Goal: Check status: Check status

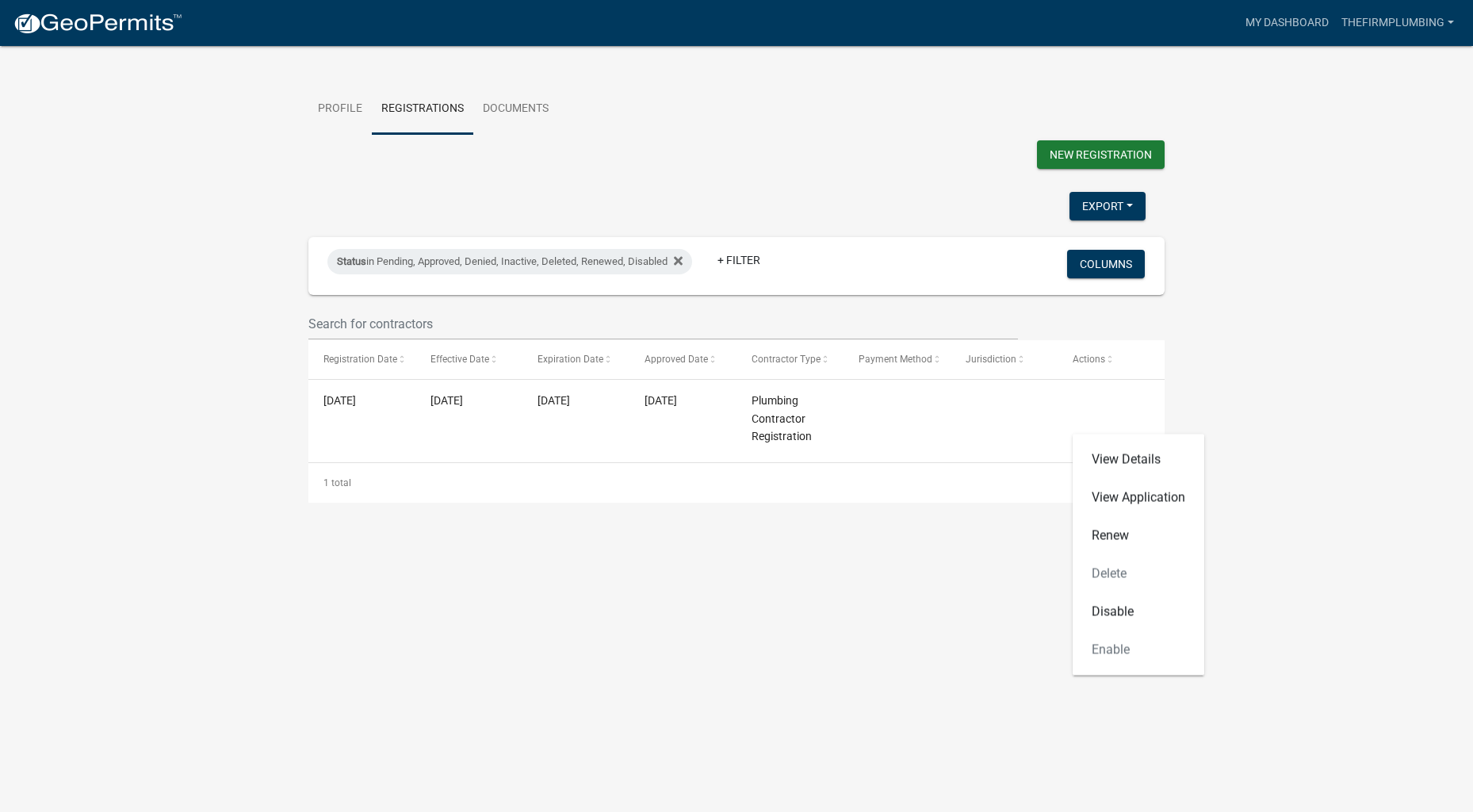
click at [111, 299] on wm-contractor-profile-view "more_horiz My Dashboard Thefirmplumbing Account Contractor Profile Logout Profi…" at bounding box center [736, 261] width 1473 height 483
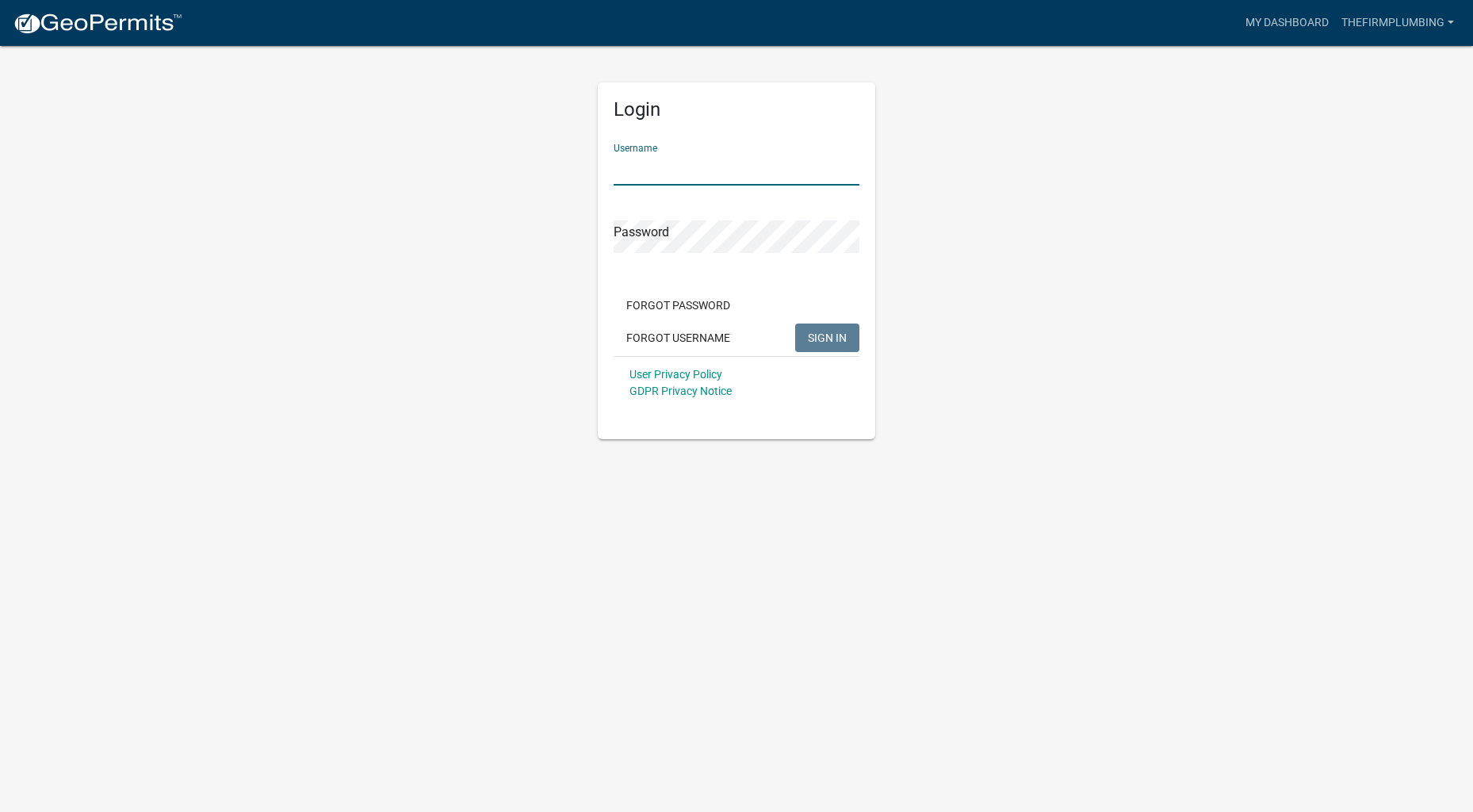
type input "Thefirmplumbing"
click at [827, 337] on button "SIGN IN" at bounding box center [828, 337] width 64 height 28
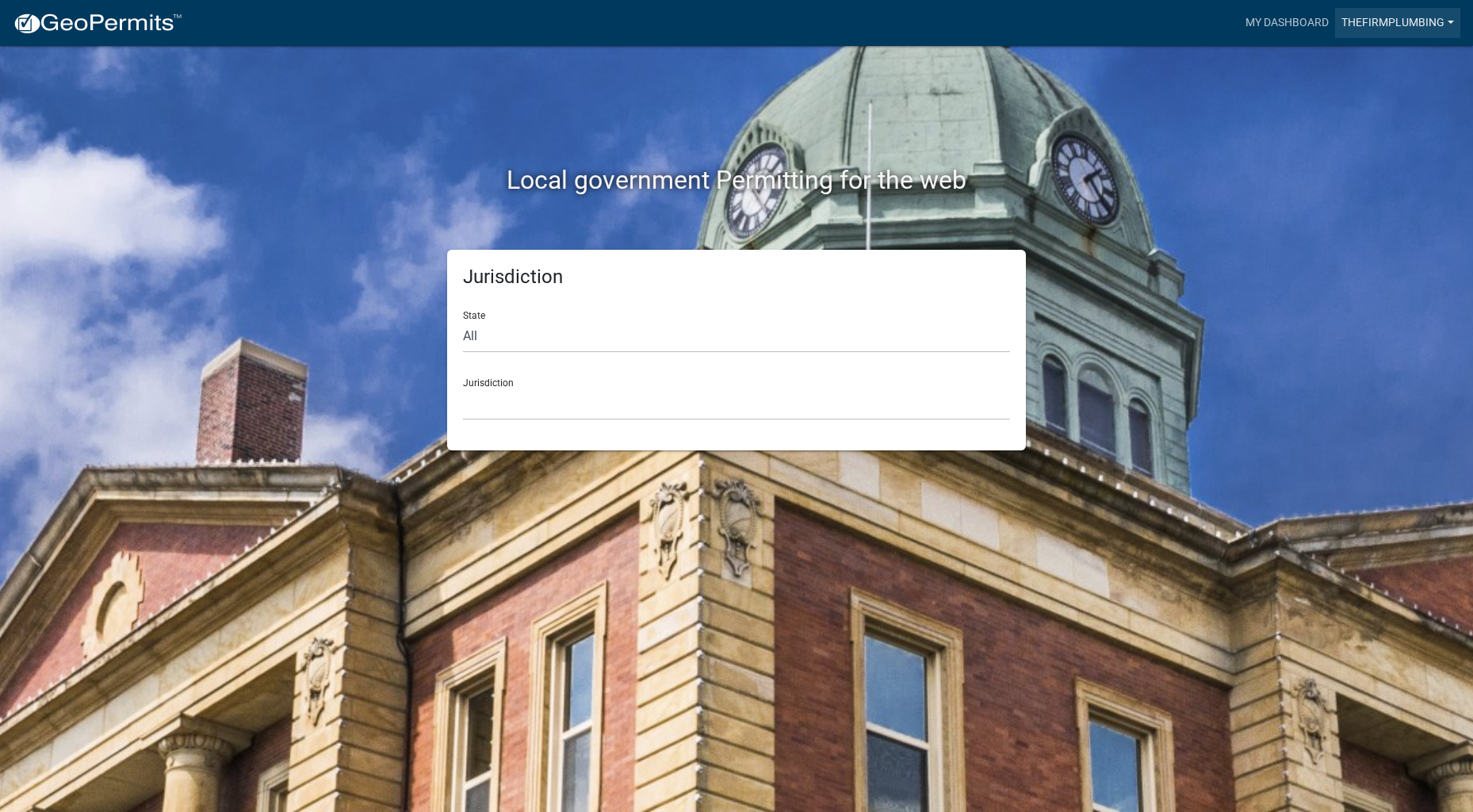
click at [1374, 19] on link "Thefirmplumbing" at bounding box center [1398, 22] width 126 height 30
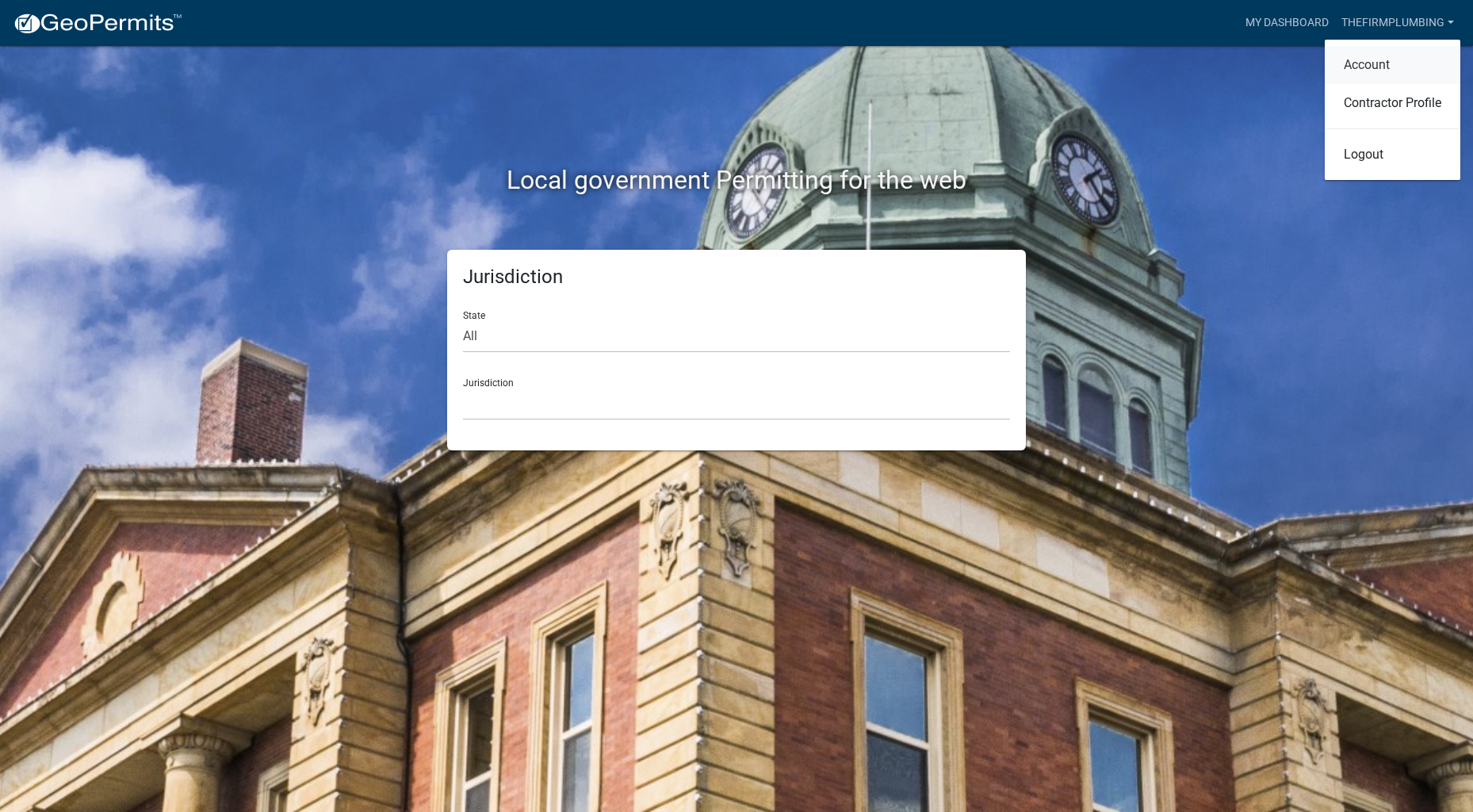
click at [1376, 64] on link "Account" at bounding box center [1392, 64] width 136 height 38
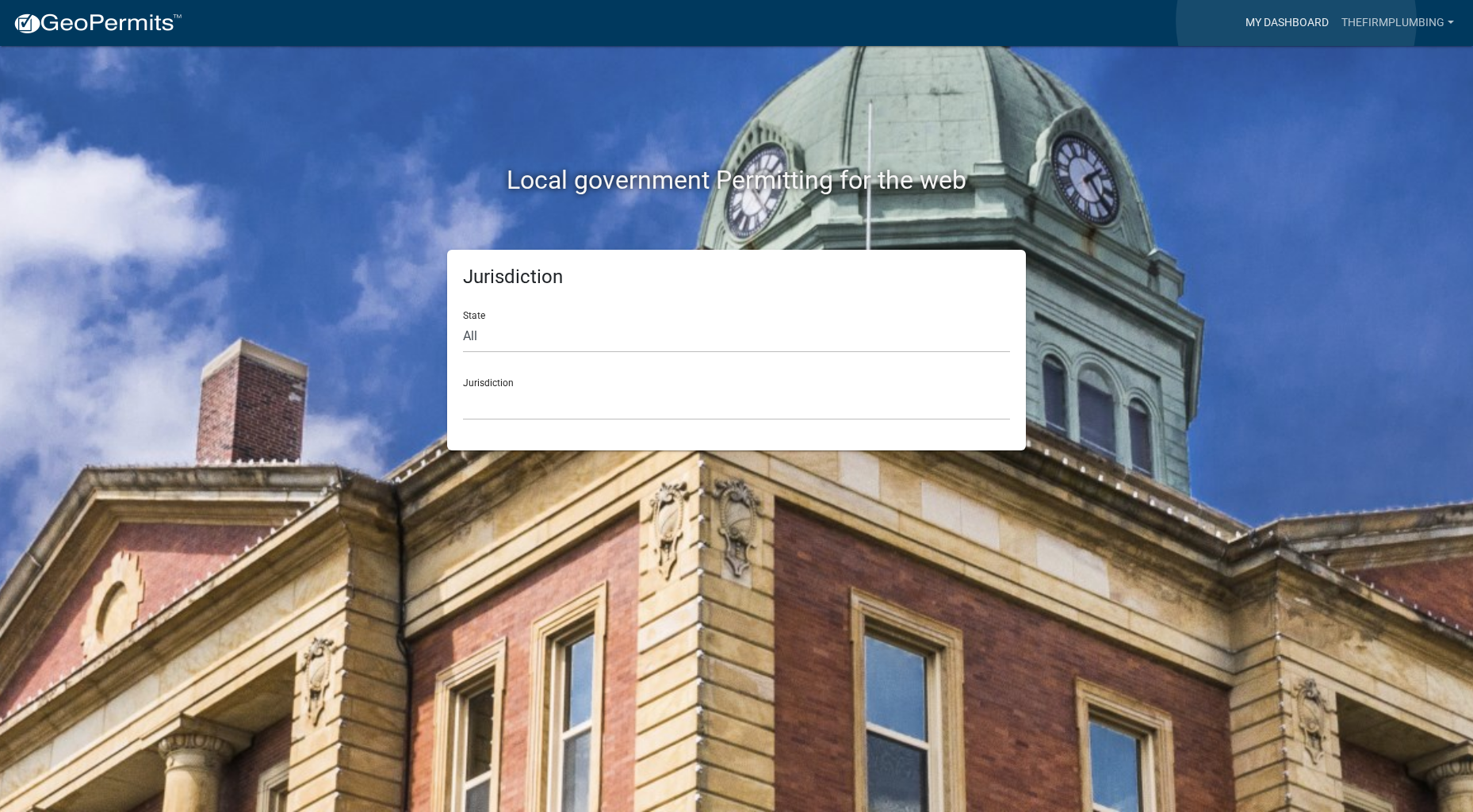
click at [1297, 20] on link "My Dashboard" at bounding box center [1287, 22] width 96 height 30
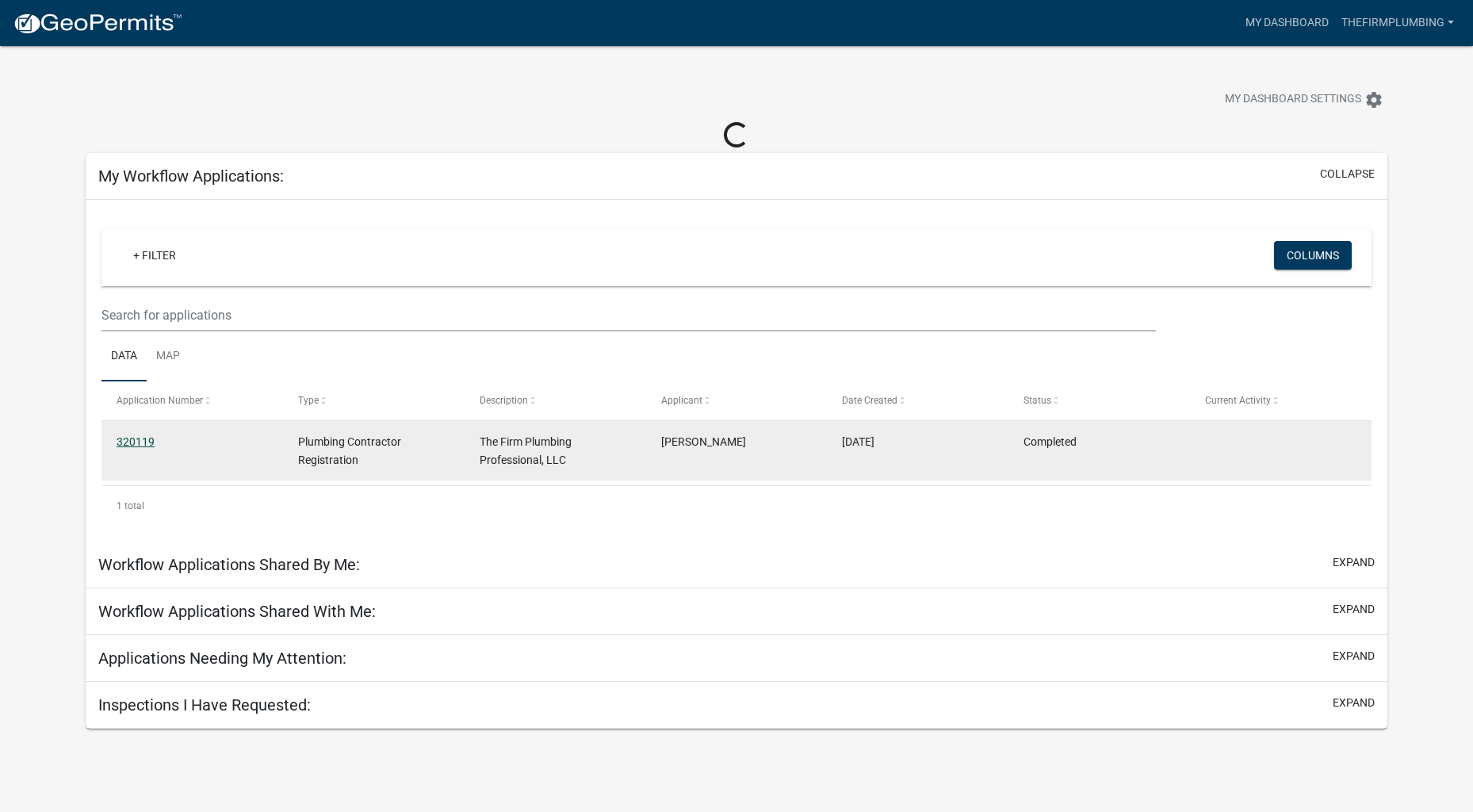
click at [138, 440] on link "320119" at bounding box center [136, 442] width 38 height 13
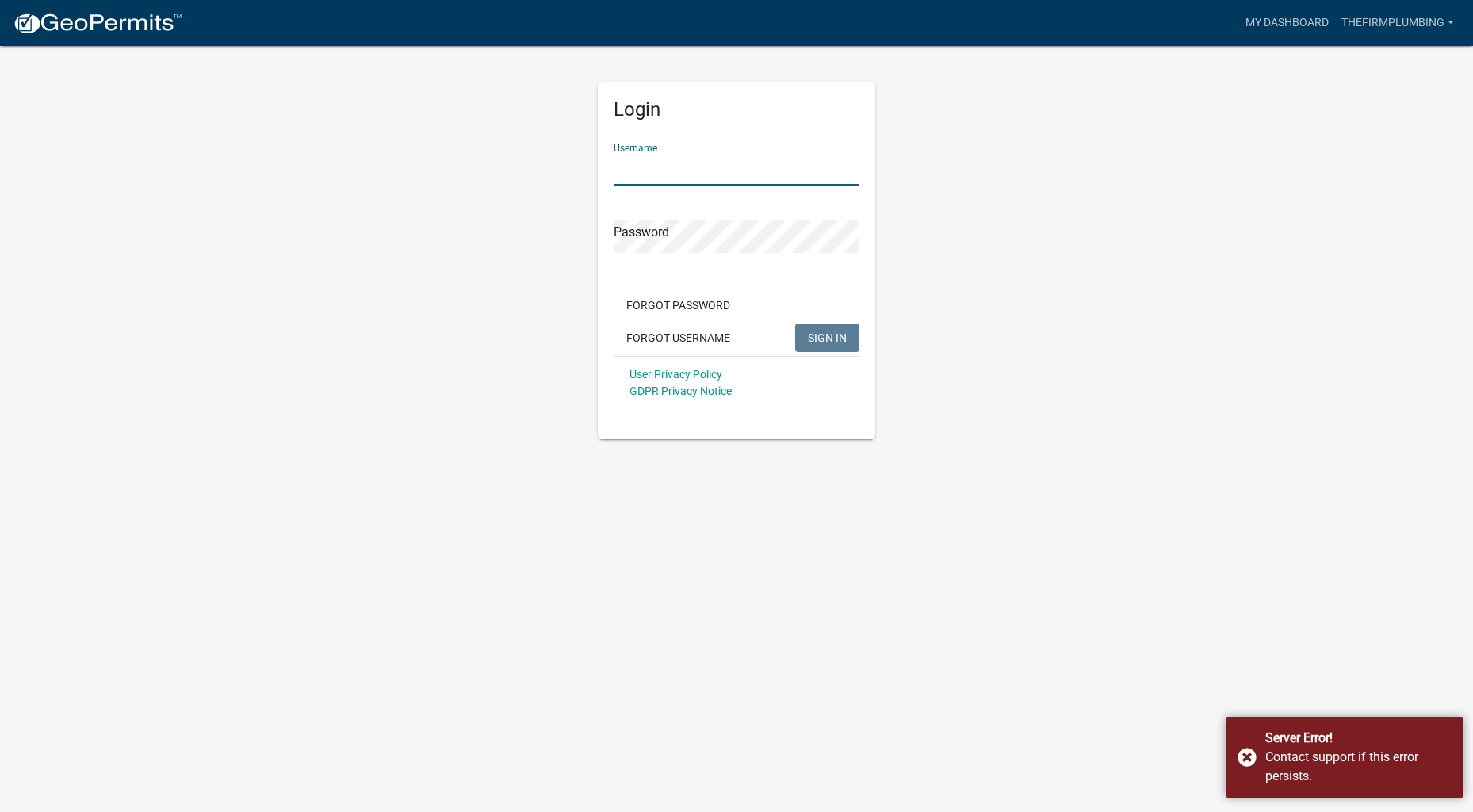
type input "Thefirmplumbing"
click at [830, 329] on button "SIGN IN" at bounding box center [828, 337] width 64 height 28
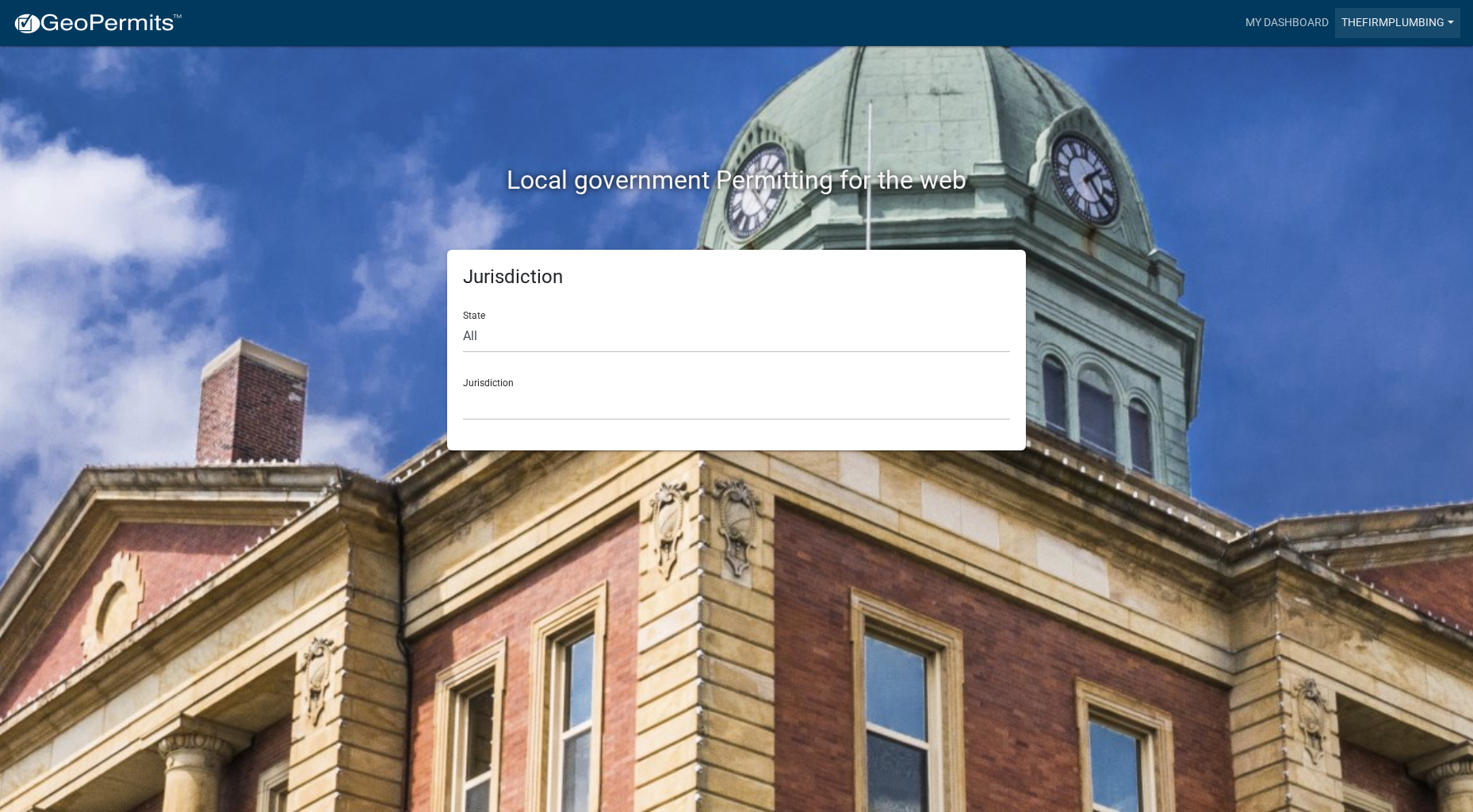
click at [1363, 22] on link "Thefirmplumbing" at bounding box center [1398, 22] width 126 height 30
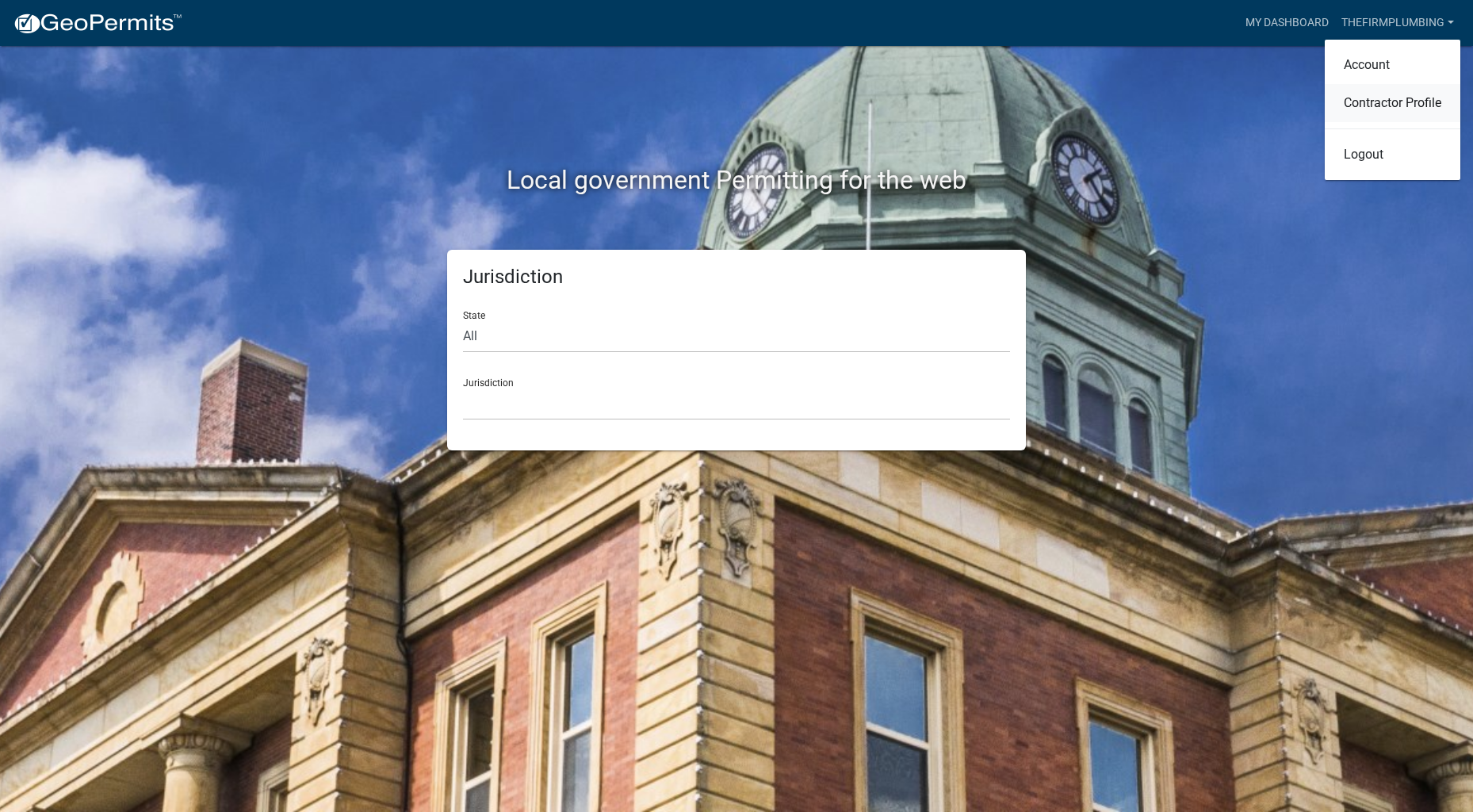
click at [1370, 101] on link "Contractor Profile" at bounding box center [1392, 102] width 136 height 38
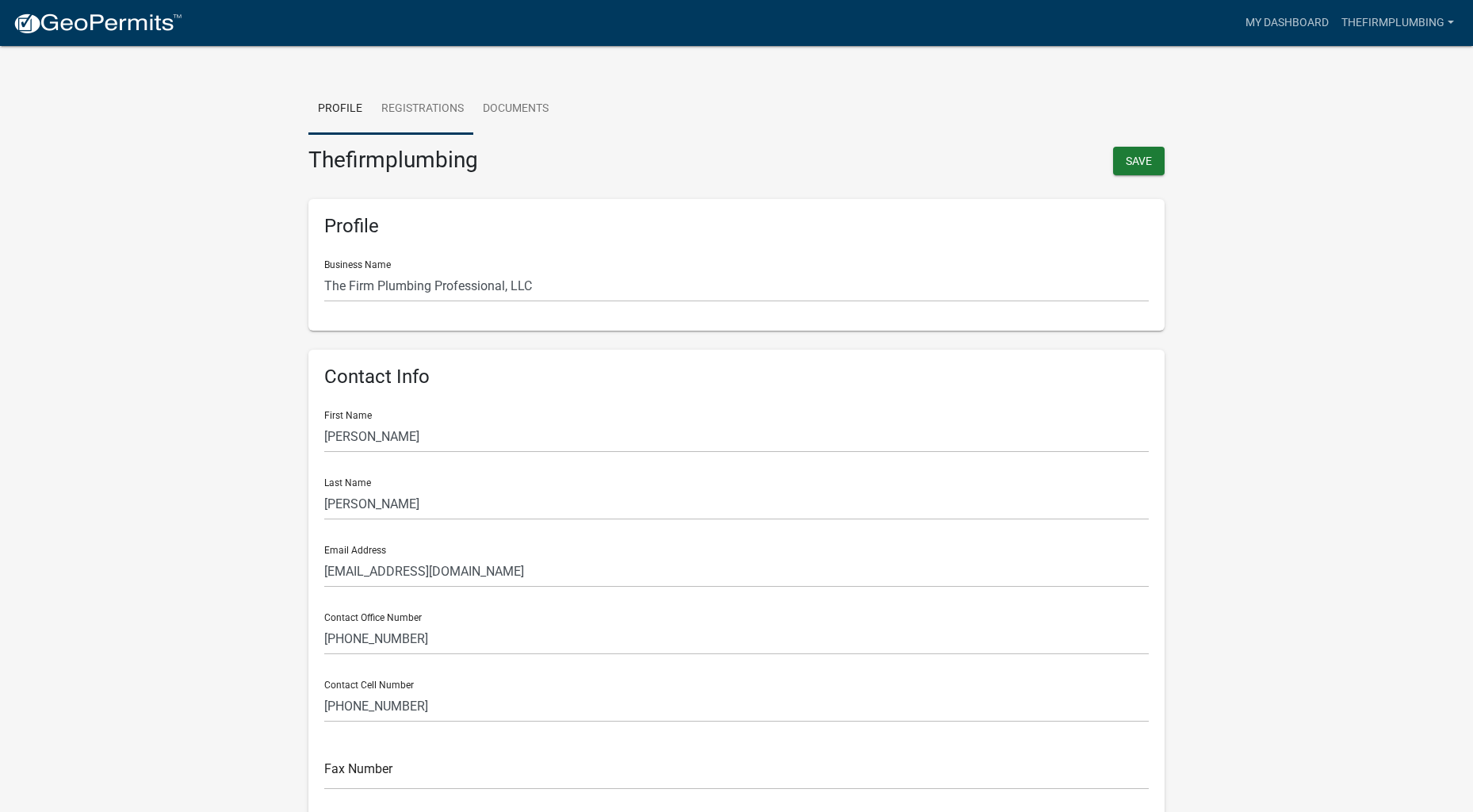
click at [435, 99] on link "Registrations" at bounding box center [422, 109] width 101 height 51
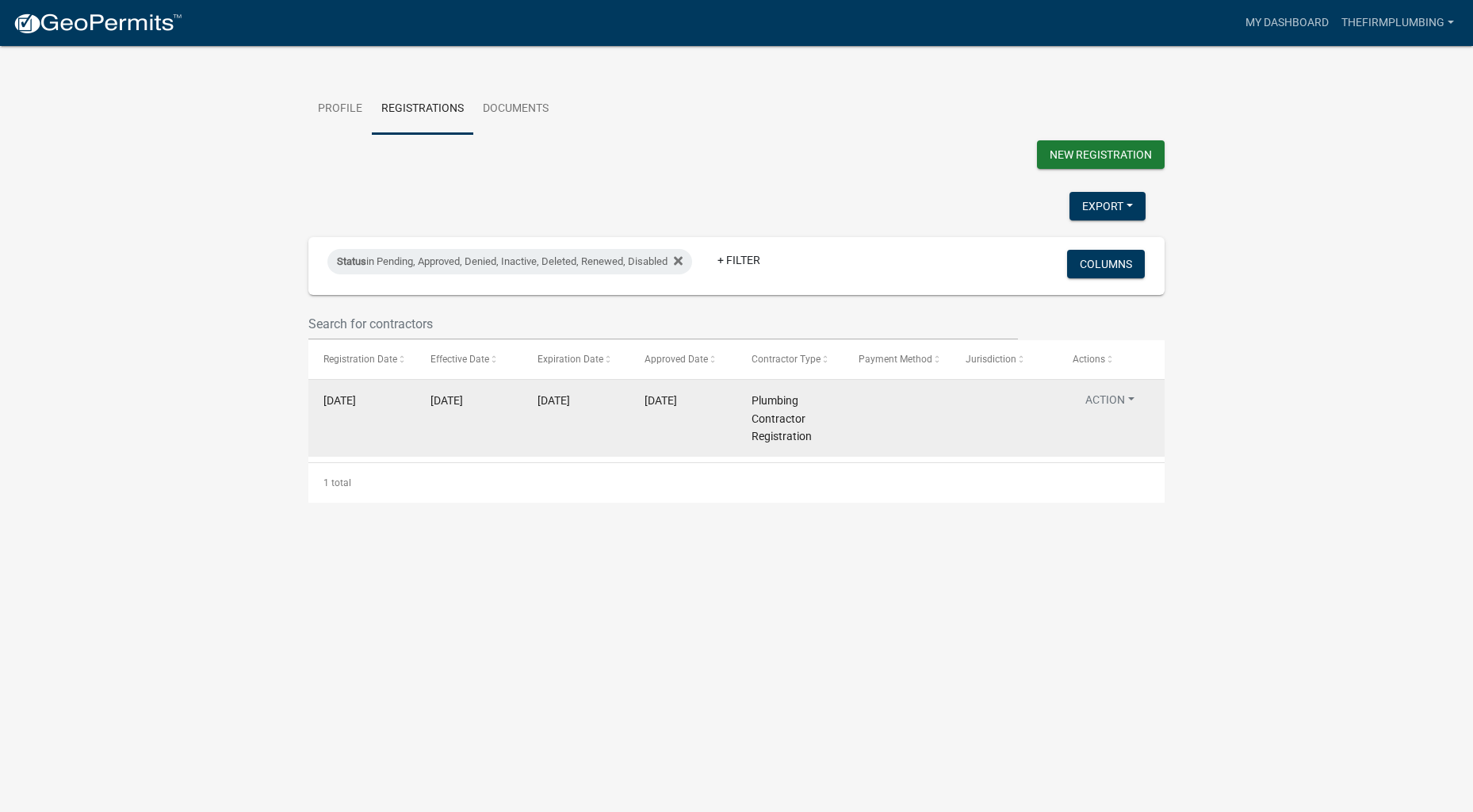
click at [408, 420] on datatable-body-cell "[DATE]" at bounding box center [362, 418] width 107 height 77
click at [1115, 409] on button "Action" at bounding box center [1109, 404] width 74 height 23
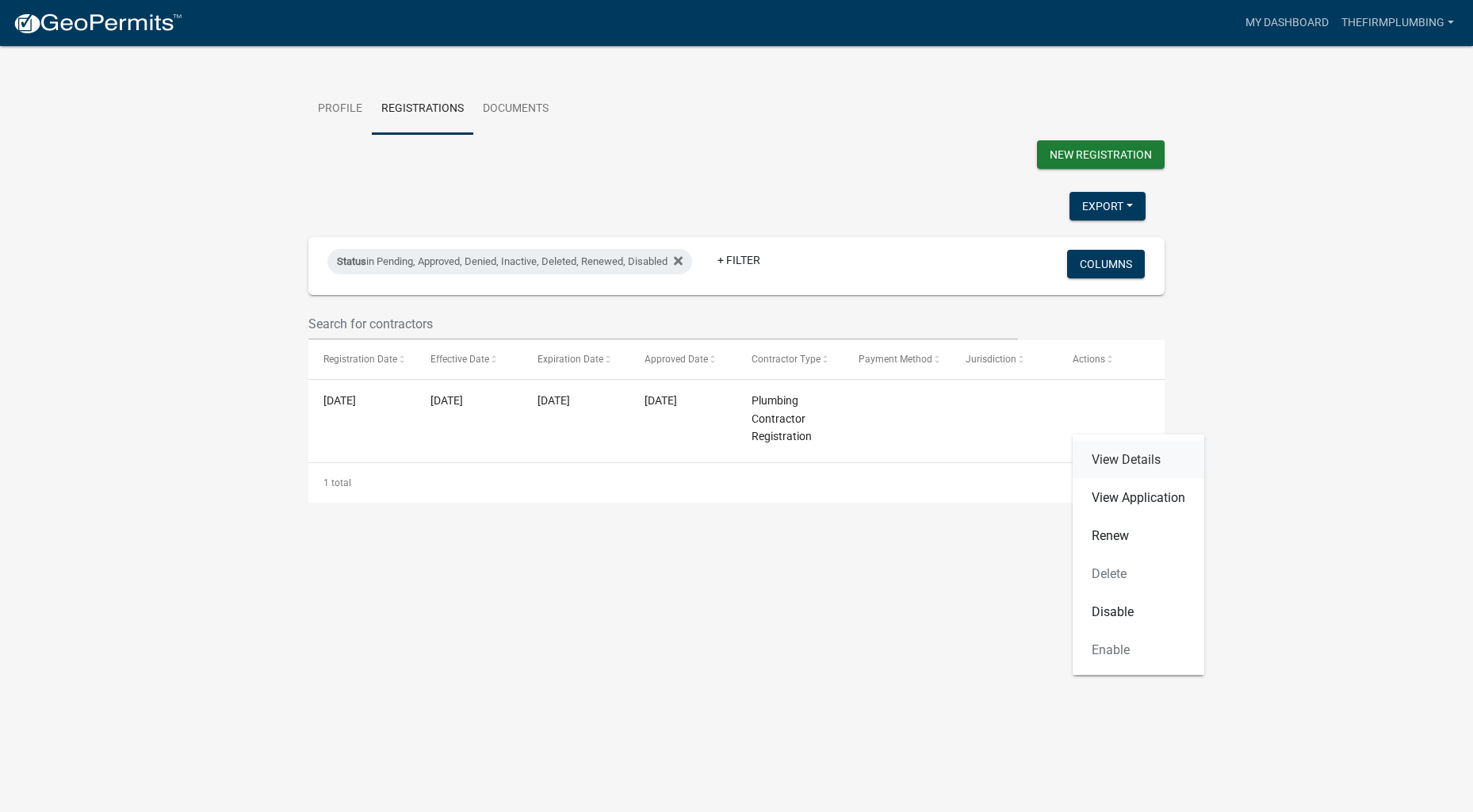
click at [1115, 456] on link "View Details" at bounding box center [1138, 459] width 132 height 38
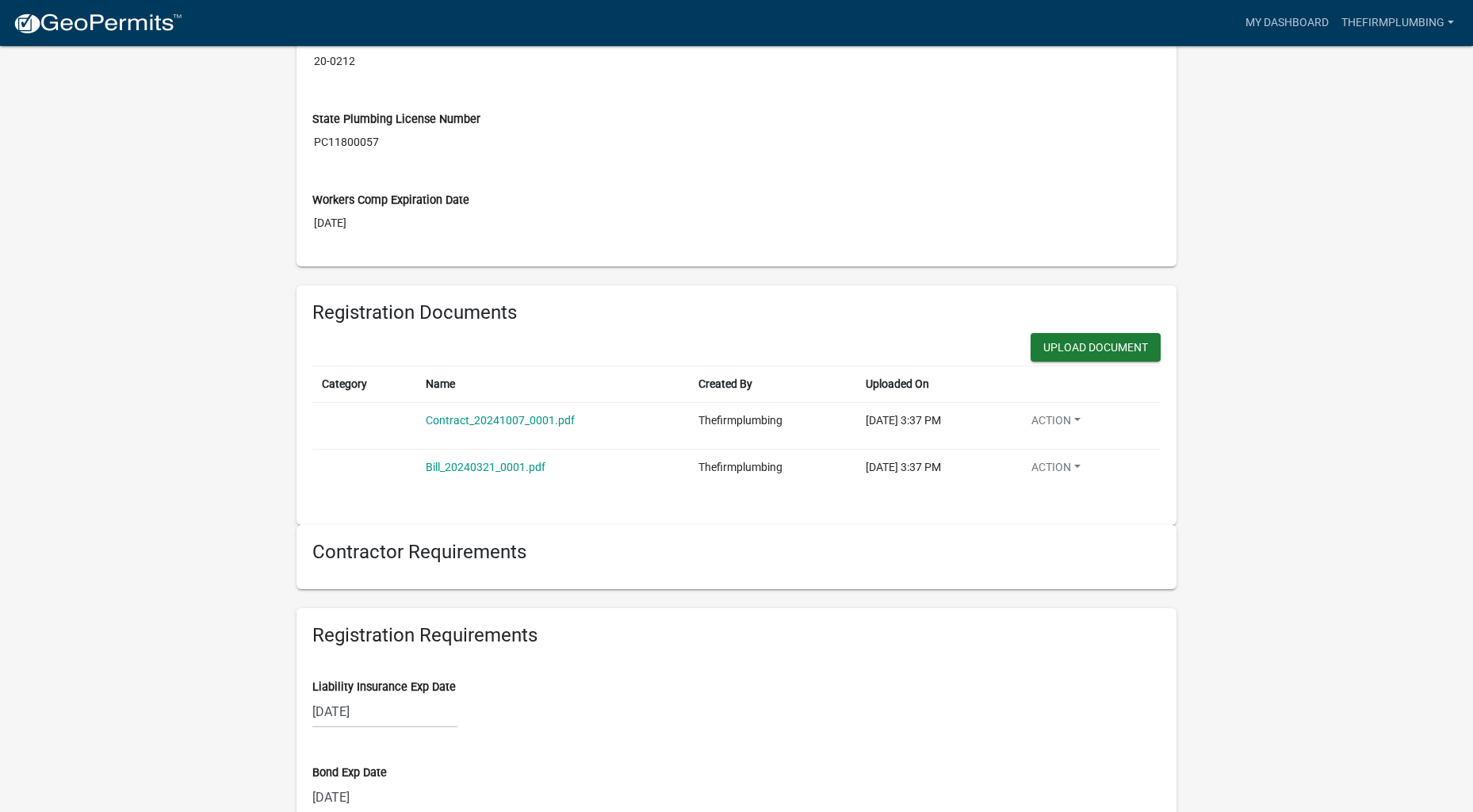
scroll to position [792, 0]
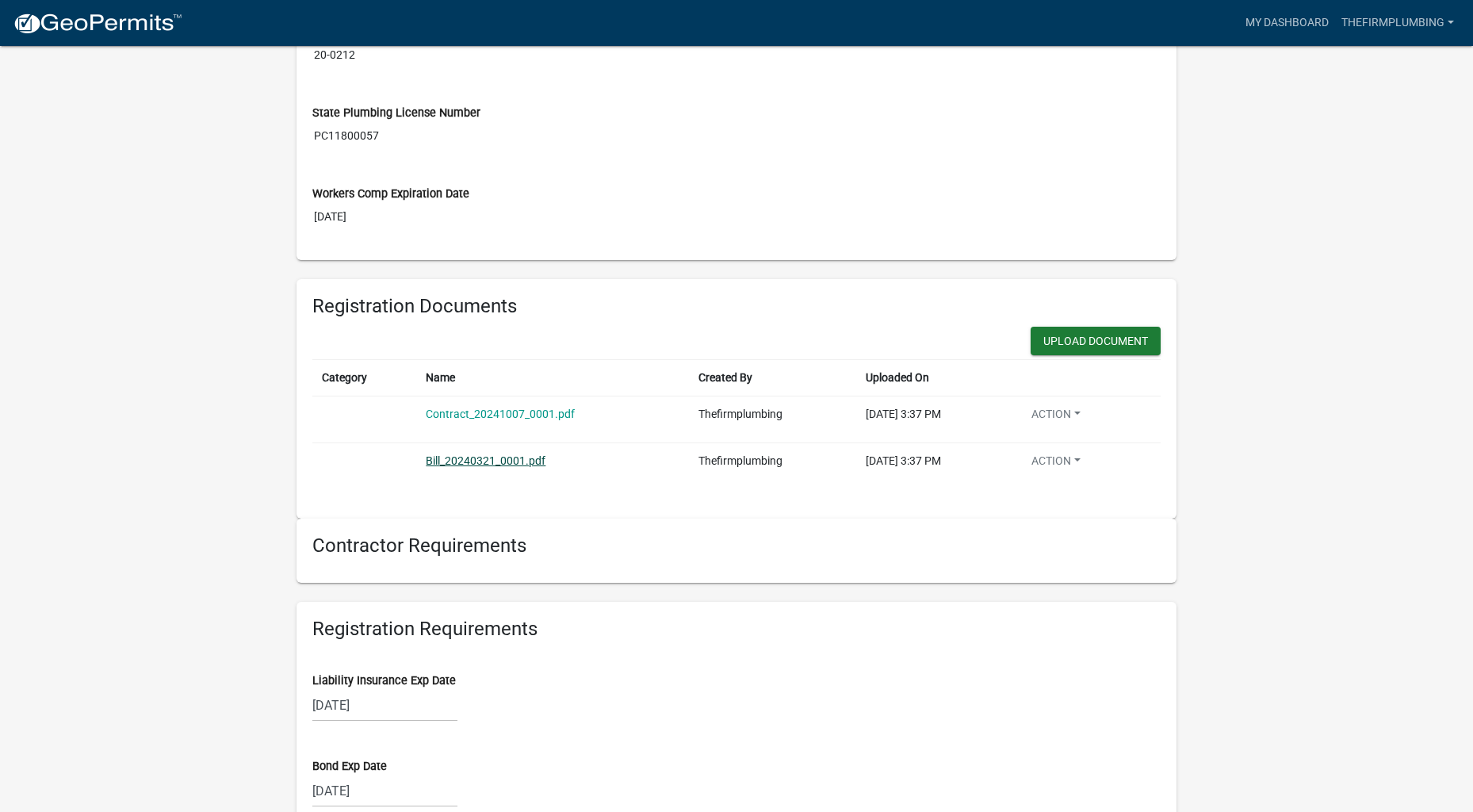
click at [497, 462] on link "Bill_20240321_0001.pdf" at bounding box center [485, 460] width 120 height 13
click at [536, 413] on link "Contract_20241007_0001.pdf" at bounding box center [500, 413] width 149 height 13
